Goal: Complete application form: Complete application form

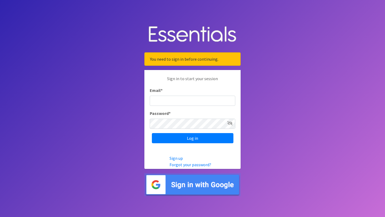
type input "[EMAIL_ADDRESS][DOMAIN_NAME]"
click at [152, 133] on input "Log in" at bounding box center [193, 138] width 82 height 10
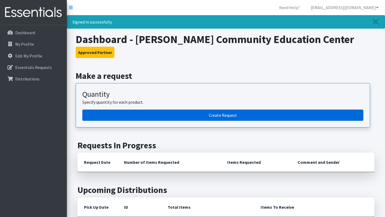
click at [217, 115] on link "Create Request" at bounding box center [222, 115] width 281 height 11
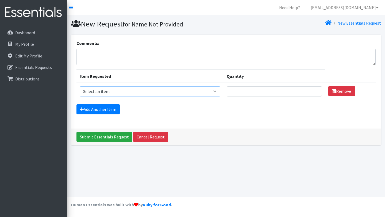
click at [220, 91] on select "Select an item Box - 2T-3T Pull-ups [200 Pull-ups/8 Packs] Box - 3T-4T Pull-ups…" at bounding box center [150, 91] width 141 height 10
select select "14397"
click at [80, 86] on select "Select an item Box - 2T-3T Pull-ups [200 Pull-ups/8 Packs] Box - 3T-4T Pull-ups…" at bounding box center [150, 91] width 141 height 10
click at [254, 90] on input "Quantity" at bounding box center [275, 91] width 96 height 10
type input "3"
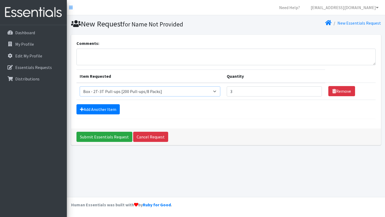
click at [185, 90] on select "Select an item Box - 2T-3T Pull-ups [200 Pull-ups/8 Packs] Box - 3T-4T Pull-ups…" at bounding box center [150, 91] width 141 height 10
click at [80, 86] on select "Select an item Box - 2T-3T Pull-ups [200 Pull-ups/8 Packs] Box - 3T-4T Pull-ups…" at bounding box center [150, 91] width 141 height 10
click at [215, 89] on select "Select an item Box - 2T-3T Pull-ups [200 Pull-ups/8 Packs] Box - 3T-4T Pull-ups…" at bounding box center [150, 91] width 141 height 10
select select "14397"
click at [80, 86] on select "Select an item Box - 2T-3T Pull-ups [200 Pull-ups/8 Packs] Box - 3T-4T Pull-ups…" at bounding box center [150, 91] width 141 height 10
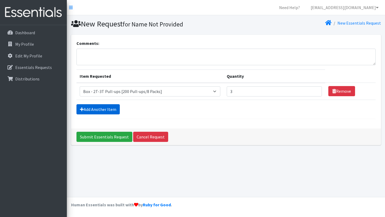
click at [110, 108] on link "Add Another Item" at bounding box center [98, 109] width 43 height 10
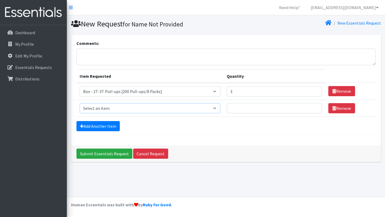
click at [127, 109] on select "Select an item Box - 2T-3T Pull-ups [200 Pull-ups/8 Packs] Box - 3T-4T Pull-ups…" at bounding box center [150, 108] width 141 height 10
select select "14399"
click at [80, 103] on select "Select an item Box - 2T-3T Pull-ups [200 Pull-ups/8 Packs] Box - 3T-4T Pull-ups…" at bounding box center [150, 108] width 141 height 10
click at [252, 109] on input "Quantity" at bounding box center [275, 108] width 96 height 10
type input "4"
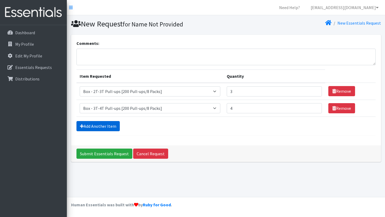
click at [111, 124] on link "Add Another Item" at bounding box center [98, 126] width 43 height 10
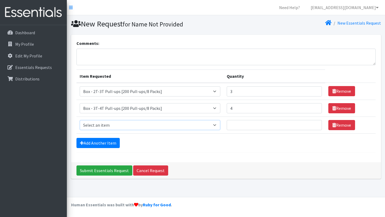
click at [112, 123] on select "Select an item Box - 2T-3T Pull-ups [200 Pull-ups/8 Packs] Box - 3T-4T Pull-ups…" at bounding box center [150, 125] width 141 height 10
select select "14400"
click at [80, 120] on select "Select an item Box - 2T-3T Pull-ups [200 Pull-ups/8 Packs] Box - 3T-4T Pull-ups…" at bounding box center [150, 125] width 141 height 10
click at [253, 124] on input "Quantity" at bounding box center [275, 125] width 96 height 10
type input "4"
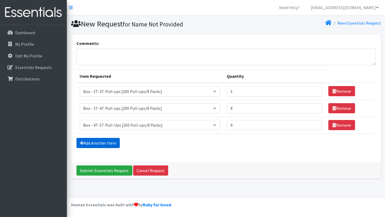
click at [108, 142] on link "Add Another Item" at bounding box center [98, 143] width 43 height 10
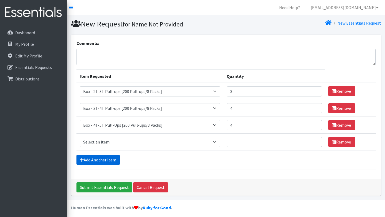
scroll to position [3, 0]
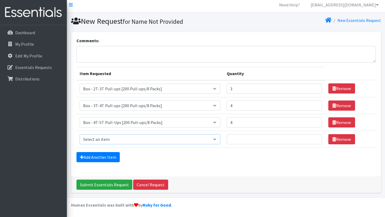
click at [108, 141] on select "Select an item Box - 2T-3T Pull-ups [200 Pull-ups/8 Packs] Box - 3T-4T Pull-ups…" at bounding box center [150, 139] width 141 height 10
select select "14391"
click at [80, 134] on select "Select an item Box - 2T-3T Pull-ups [200 Pull-ups/8 Packs] Box - 3T-4T Pull-ups…" at bounding box center [150, 139] width 141 height 10
click at [263, 139] on input "Quantity" at bounding box center [275, 139] width 96 height 10
type input "1"
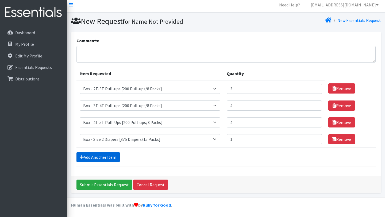
click at [114, 158] on link "Add Another Item" at bounding box center [98, 157] width 43 height 10
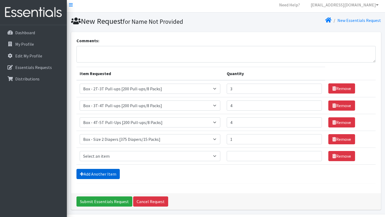
scroll to position [20, 0]
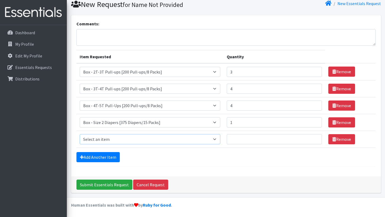
click at [125, 140] on select "Select an item Box - 2T-3T Pull-ups [200 Pull-ups/8 Packs] Box - 3T-4T Pull-ups…" at bounding box center [150, 139] width 141 height 10
select select "14392"
click at [80, 134] on select "Select an item Box - 2T-3T Pull-ups [200 Pull-ups/8 Packs] Box - 3T-4T Pull-ups…" at bounding box center [150, 139] width 141 height 10
click at [265, 142] on input "Quantity" at bounding box center [275, 139] width 96 height 10
type input "2"
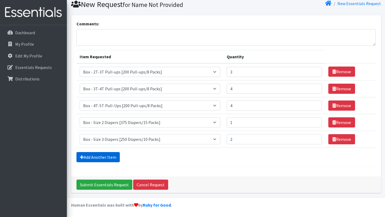
click at [103, 155] on link "Add Another Item" at bounding box center [98, 157] width 43 height 10
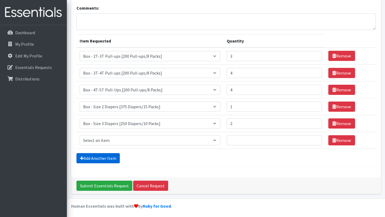
scroll to position [36, 0]
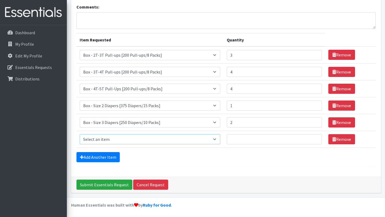
click at [113, 140] on select "Select an item Box - 2T-3T Pull-ups [200 Pull-ups/8 Packs] Box - 3T-4T Pull-ups…" at bounding box center [150, 139] width 141 height 10
select select "14393"
click at [80, 134] on select "Select an item Box - 2T-3T Pull-ups [200 Pull-ups/8 Packs] Box - 3T-4T Pull-ups…" at bounding box center [150, 139] width 141 height 10
click at [258, 142] on input "Quantity" at bounding box center [275, 139] width 96 height 10
type input "4"
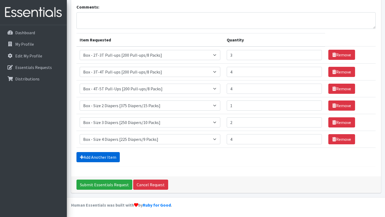
click at [109, 159] on link "Add Another Item" at bounding box center [98, 157] width 43 height 10
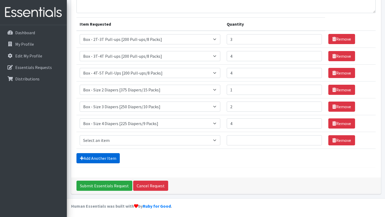
scroll to position [53, 0]
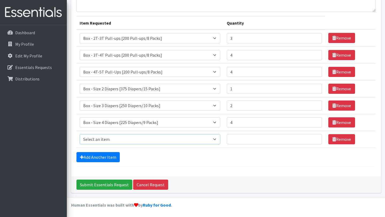
click at [120, 138] on select "Select an item Box - 2T-3T Pull-ups [200 Pull-ups/8 Packs] Box - 3T-4T Pull-ups…" at bounding box center [150, 139] width 141 height 10
select select "14394"
click at [80, 134] on select "Select an item Box - 2T-3T Pull-ups [200 Pull-ups/8 Packs] Box - 3T-4T Pull-ups…" at bounding box center [150, 139] width 141 height 10
click at [253, 140] on input "Quantity" at bounding box center [275, 139] width 96 height 10
type input "4"
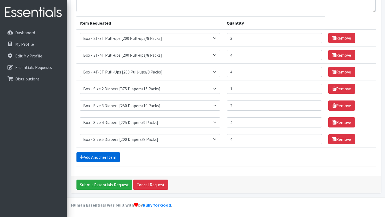
click at [104, 157] on link "Add Another Item" at bounding box center [98, 157] width 43 height 10
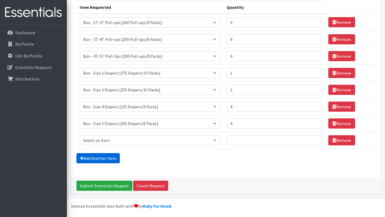
scroll to position [70, 0]
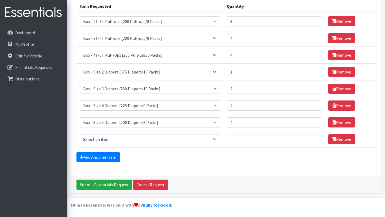
click at [117, 140] on select "Select an item Box - 2T-3T Pull-ups [200 Pull-ups/8 Packs] Box - 3T-4T Pull-ups…" at bounding box center [150, 139] width 141 height 10
select select "14395"
click at [80, 134] on select "Select an item Box - 2T-3T Pull-ups [200 Pull-ups/8 Packs] Box - 3T-4T Pull-ups…" at bounding box center [150, 139] width 141 height 10
click at [247, 140] on input "Quantity" at bounding box center [275, 139] width 96 height 10
type input "4"
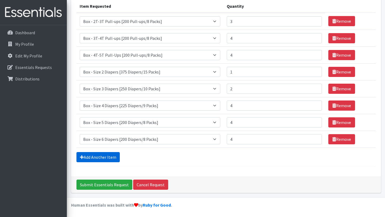
click at [107, 156] on link "Add Another Item" at bounding box center [98, 157] width 43 height 10
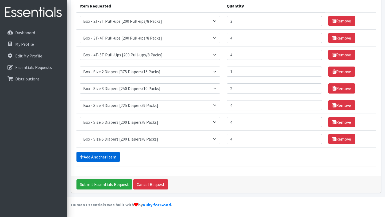
scroll to position [87, 0]
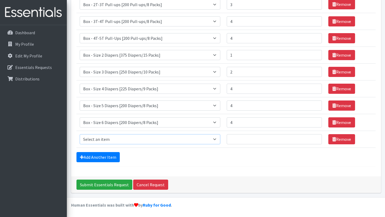
click at [123, 139] on select "Select an item Box - 2T-3T Pull-ups [200 Pull-ups/8 Packs] Box - 3T-4T Pull-ups…" at bounding box center [150, 139] width 141 height 10
select select "14396"
click at [80, 134] on select "Select an item Box - 2T-3T Pull-ups [200 Pull-ups/8 Packs] Box - 3T-4T Pull-ups…" at bounding box center [150, 139] width 141 height 10
click at [251, 138] on input "Quantity" at bounding box center [275, 139] width 96 height 10
type input "3"
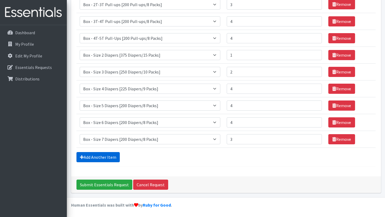
click at [106, 156] on link "Add Another Item" at bounding box center [98, 157] width 43 height 10
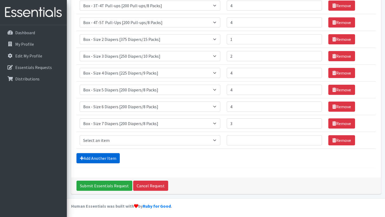
scroll to position [104, 0]
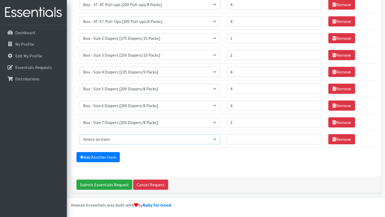
click at [126, 142] on select "Select an item Box - 2T-3T Pull-ups [200 Pull-ups/8 Packs] Box - 3T-4T Pull-ups…" at bounding box center [150, 139] width 141 height 10
select select "14401"
click at [80, 134] on select "Select an item Box - 2T-3T Pull-ups [200 Pull-ups/8 Packs] Box - 3T-4T Pull-ups…" at bounding box center [150, 139] width 141 height 10
click at [255, 137] on input "Quantity" at bounding box center [275, 139] width 96 height 10
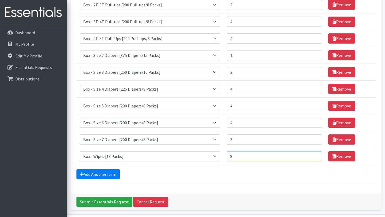
scroll to position [88, 0]
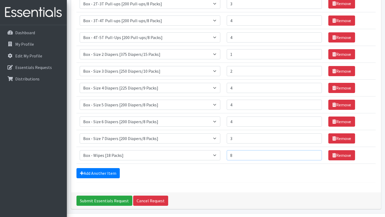
type input "8"
drag, startPoint x: 250, startPoint y: 69, endPoint x: 224, endPoint y: 70, distance: 25.2
click at [224, 70] on tr "Item Requested Select an item Box - 2T-3T Pull-ups [200 Pull-ups/8 Packs] Box -…" at bounding box center [226, 71] width 299 height 17
type input "3"
click at [122, 202] on input "Submit Essentials Request" at bounding box center [105, 201] width 56 height 10
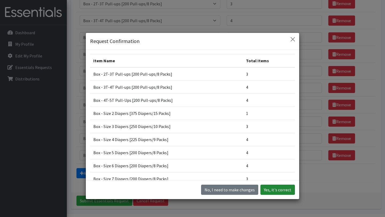
click at [277, 192] on button "Yes, it's correct" at bounding box center [278, 190] width 35 height 10
